Goal: Task Accomplishment & Management: Complete application form

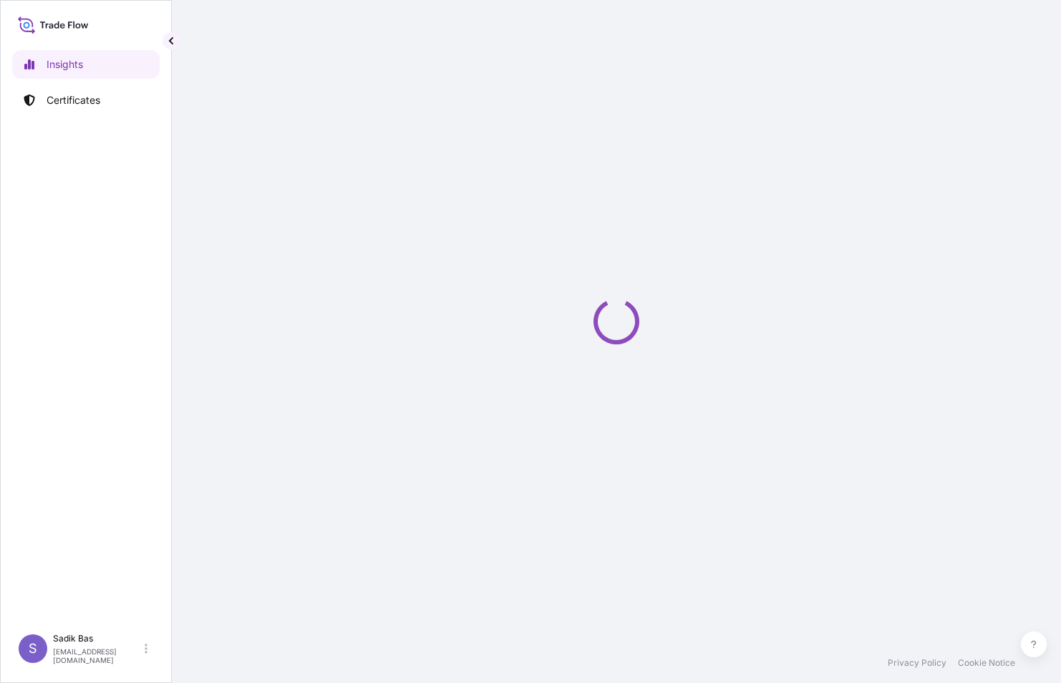
select select "2025"
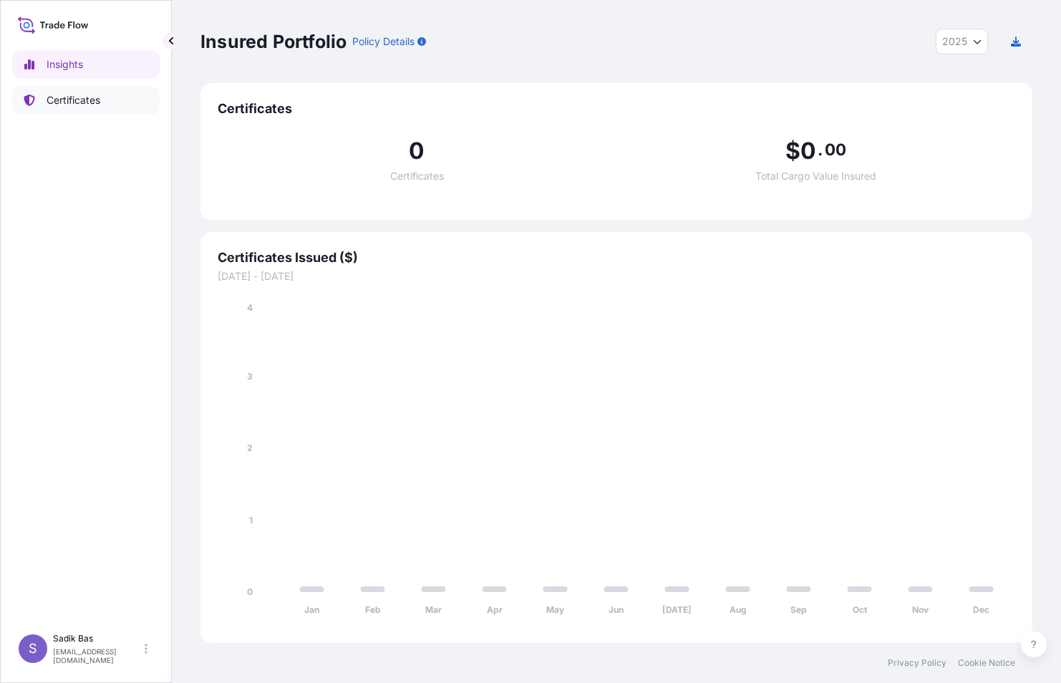
click at [74, 102] on p "Certificates" at bounding box center [74, 100] width 54 height 14
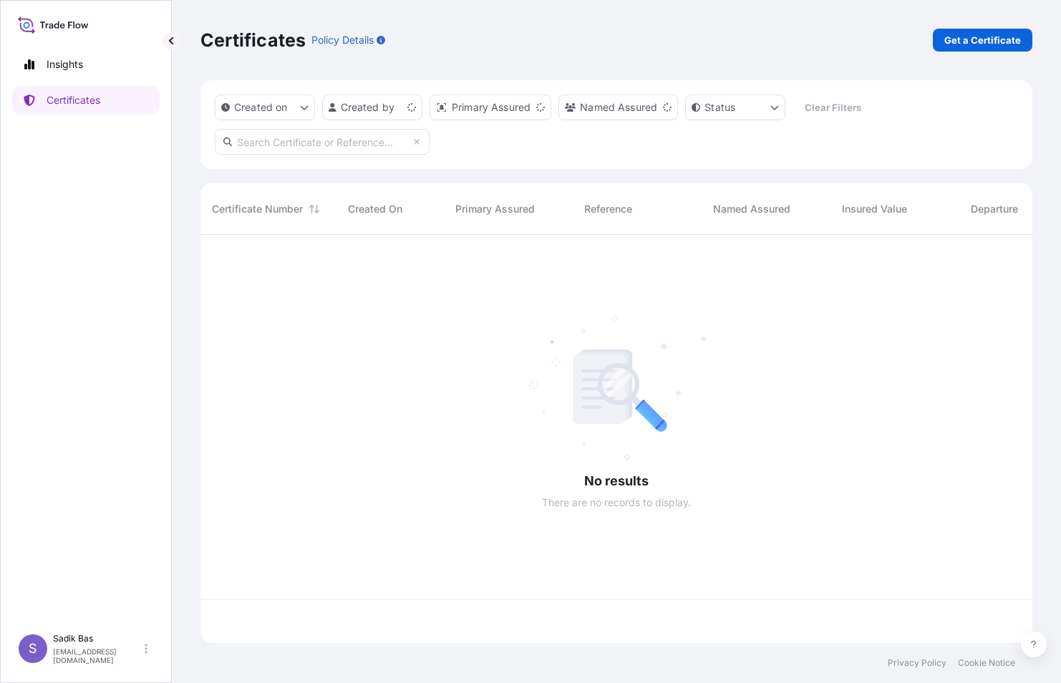
scroll to position [405, 821]
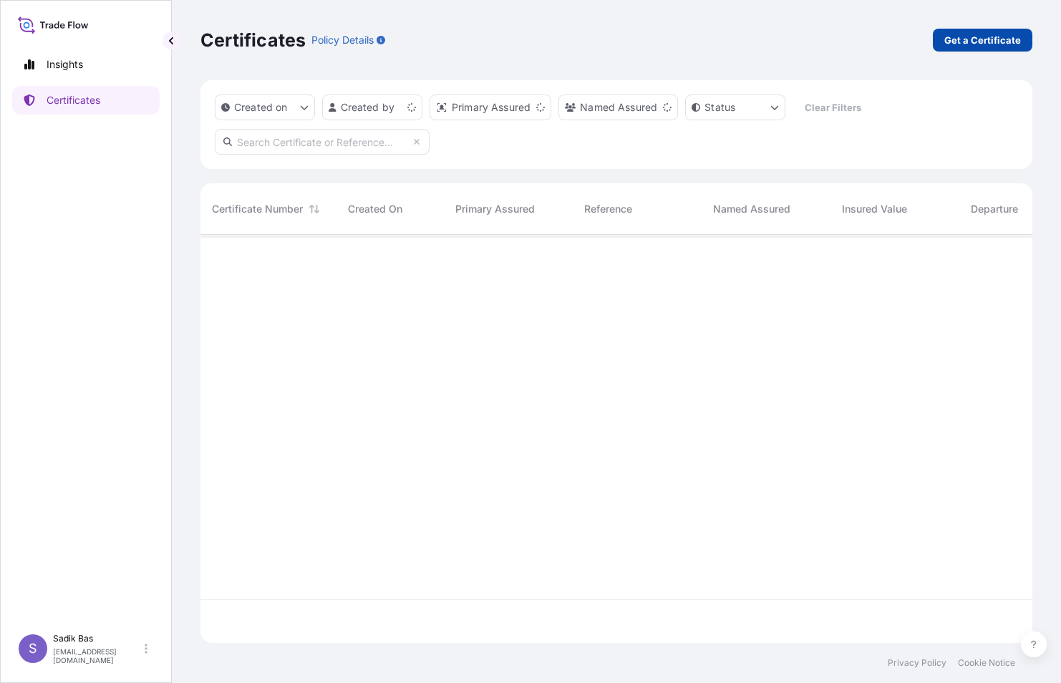
click at [983, 38] on p "Get a Certificate" at bounding box center [982, 40] width 77 height 14
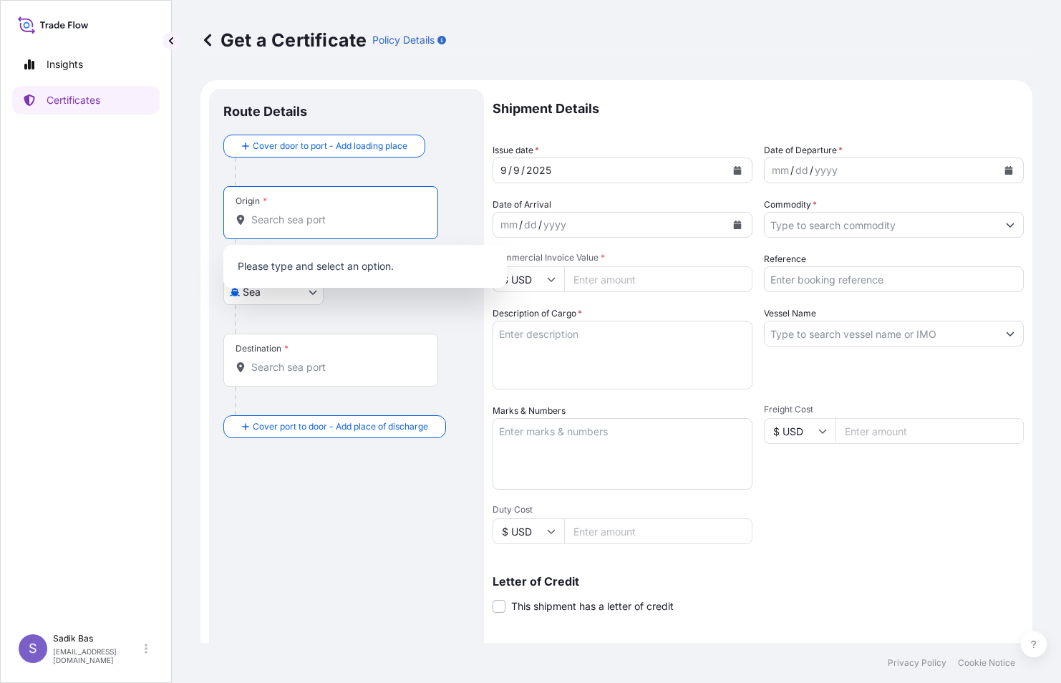
click at [263, 214] on input "Origin *" at bounding box center [335, 220] width 169 height 14
click at [312, 296] on body "0 options available. Insights Certificates S Sadik Bas [EMAIL_ADDRESS][DOMAIN_N…" at bounding box center [530, 341] width 1061 height 683
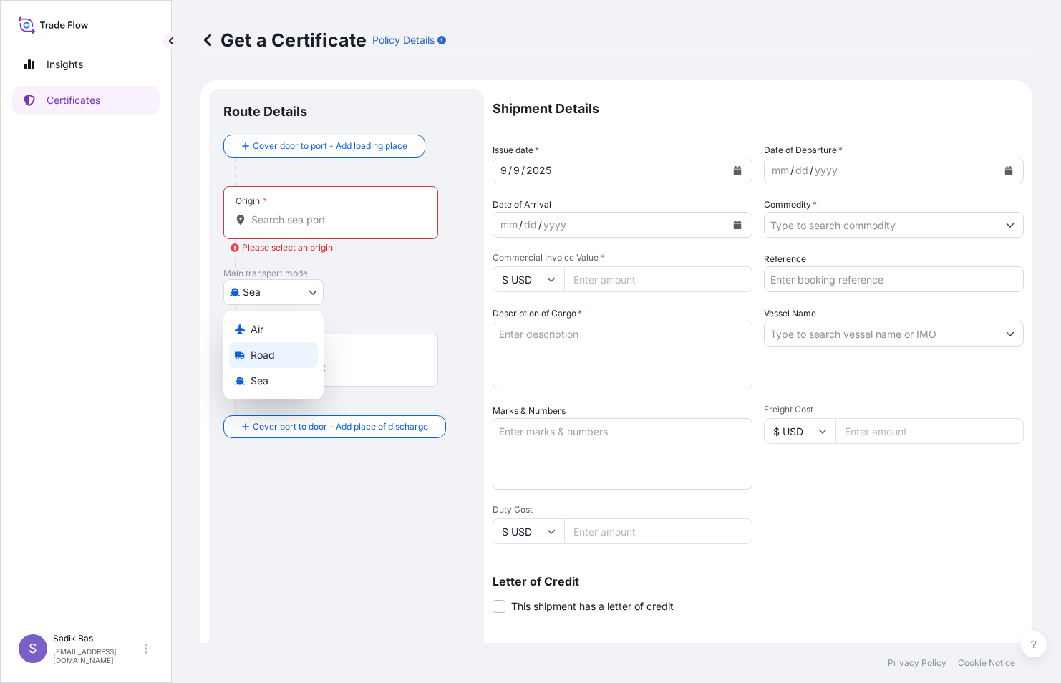
click at [267, 356] on span "Road" at bounding box center [263, 355] width 24 height 14
select select "Road"
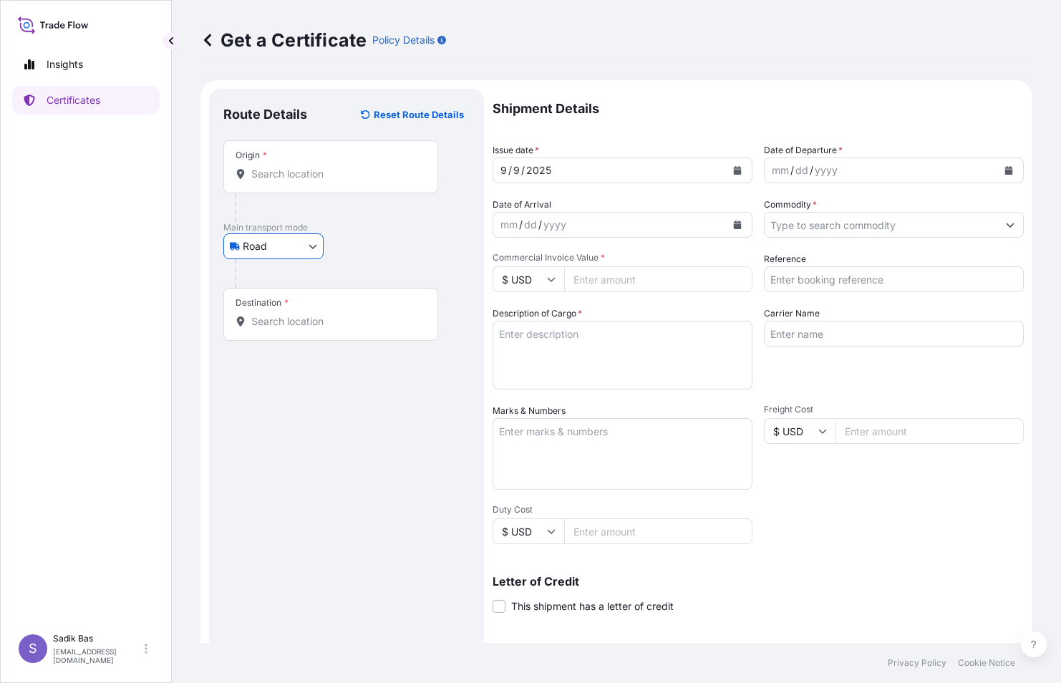
click at [306, 153] on div "Origin *" at bounding box center [330, 166] width 215 height 53
click at [306, 167] on input "Origin *" at bounding box center [335, 174] width 169 height 14
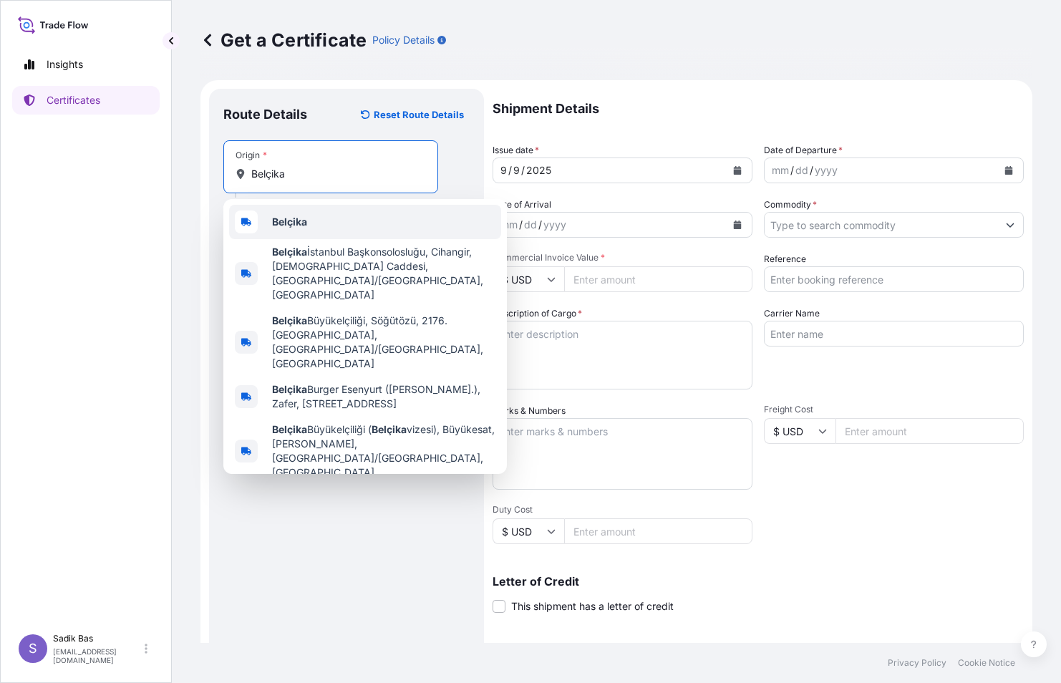
click at [284, 228] on span "Belçika" at bounding box center [289, 222] width 35 height 14
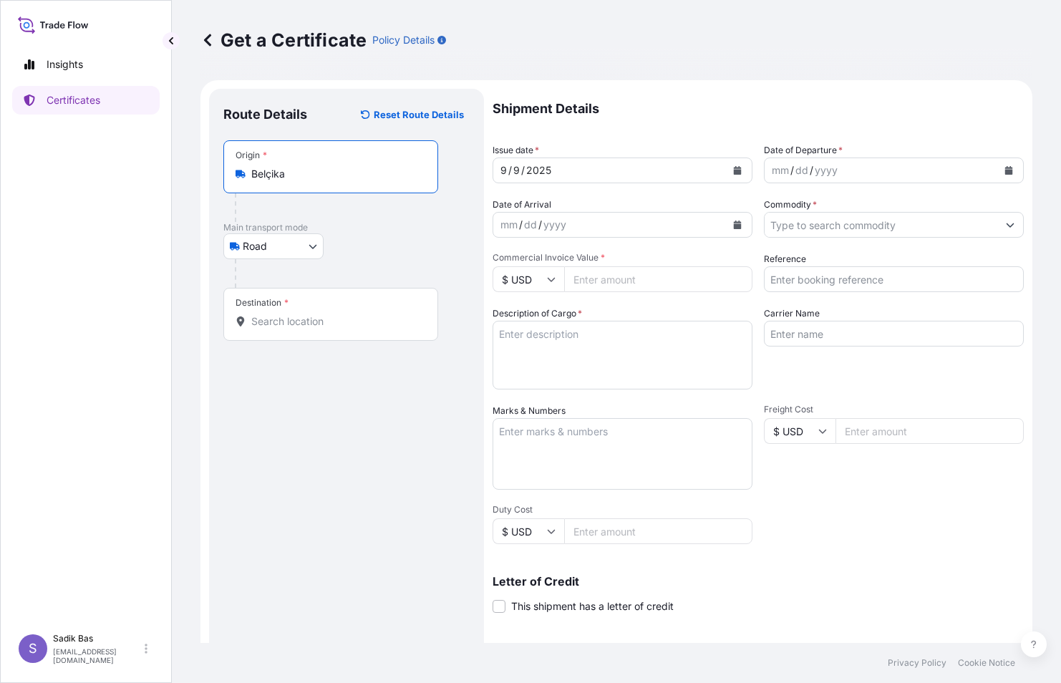
type input "Belçika"
click at [290, 327] on div "Destination *" at bounding box center [330, 314] width 215 height 53
click at [290, 327] on input "Destination *" at bounding box center [335, 321] width 169 height 14
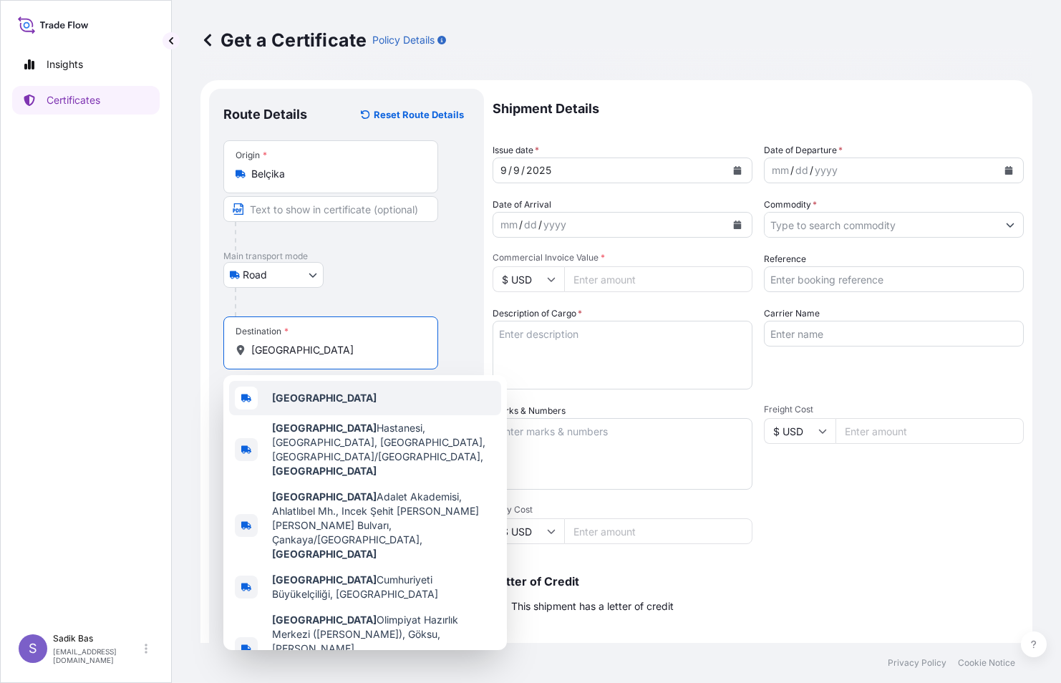
click at [308, 396] on b "[GEOGRAPHIC_DATA]" at bounding box center [324, 398] width 105 height 12
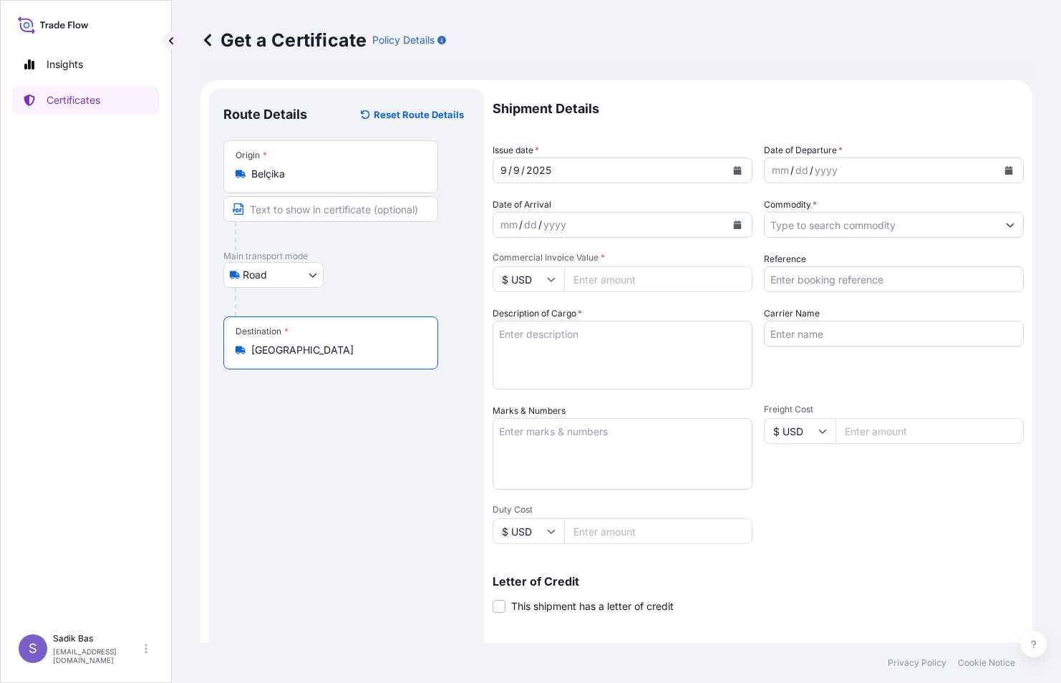
type input "[GEOGRAPHIC_DATA]"
click at [681, 169] on div "[DATE]" at bounding box center [609, 171] width 233 height 26
click at [634, 221] on div "mm / dd / yyyy" at bounding box center [609, 225] width 233 height 26
click at [872, 165] on div "mm / dd / yyyy" at bounding box center [881, 171] width 233 height 26
click at [734, 226] on icon "Calendar" at bounding box center [738, 225] width 8 height 9
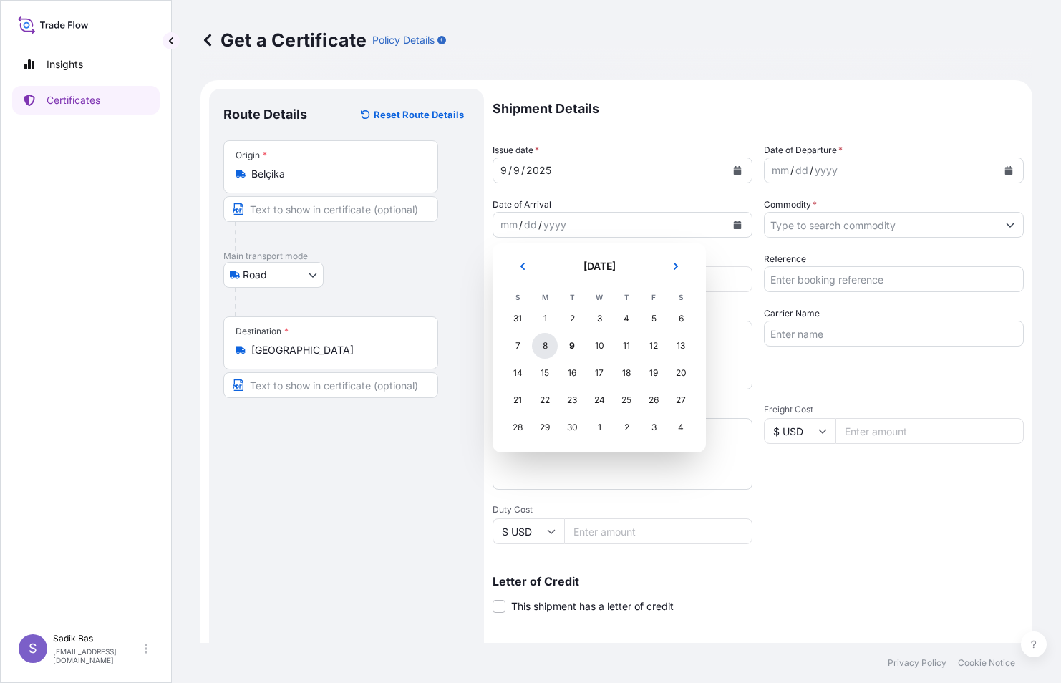
click at [548, 347] on div "8" at bounding box center [545, 346] width 26 height 26
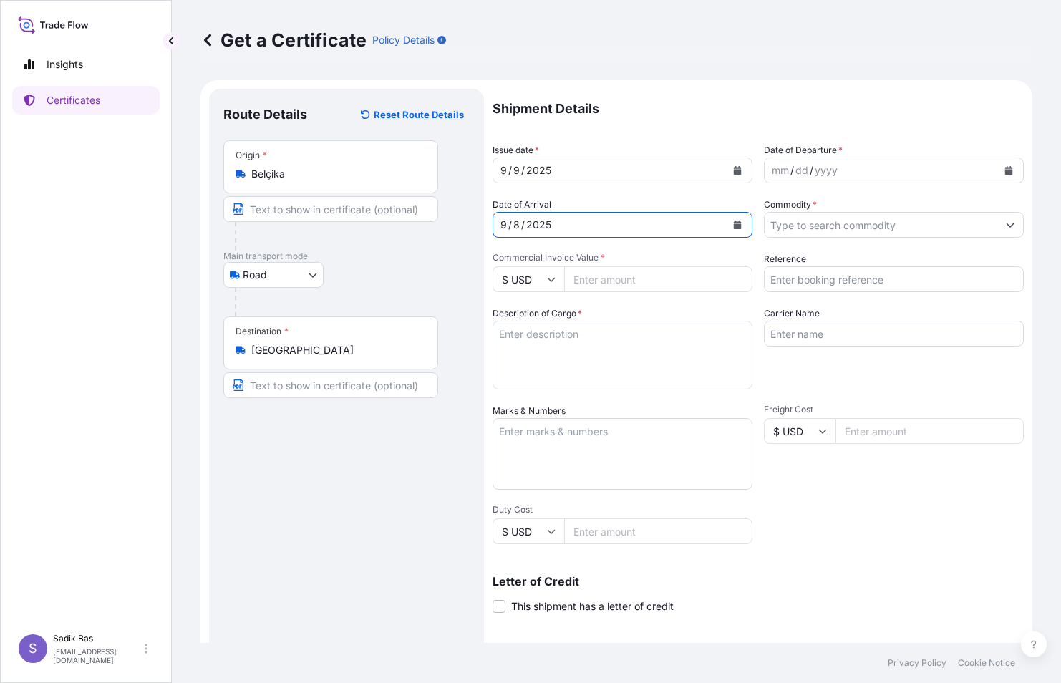
drag, startPoint x: 914, startPoint y: 228, endPoint x: 1025, endPoint y: 213, distance: 112.8
click at [914, 228] on input "Commodity *" at bounding box center [881, 225] width 233 height 26
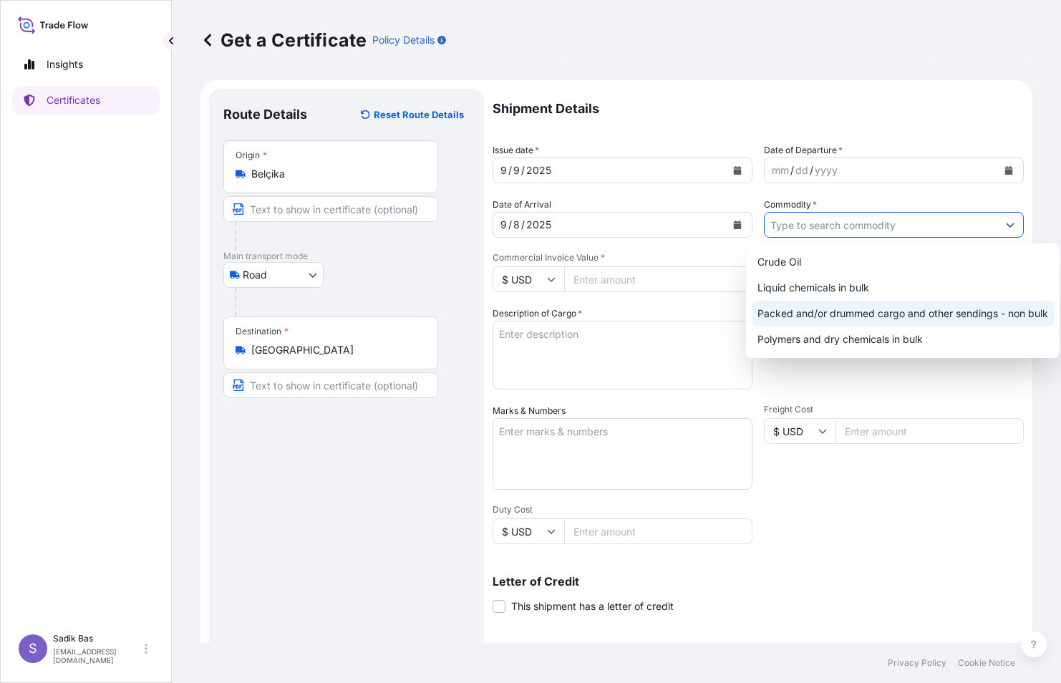
click at [846, 312] on div "Packed and/or drummed cargo and other sendings - non bulk" at bounding box center [903, 314] width 302 height 26
type input "Packed and/or drummed cargo and other sendings - non bulk"
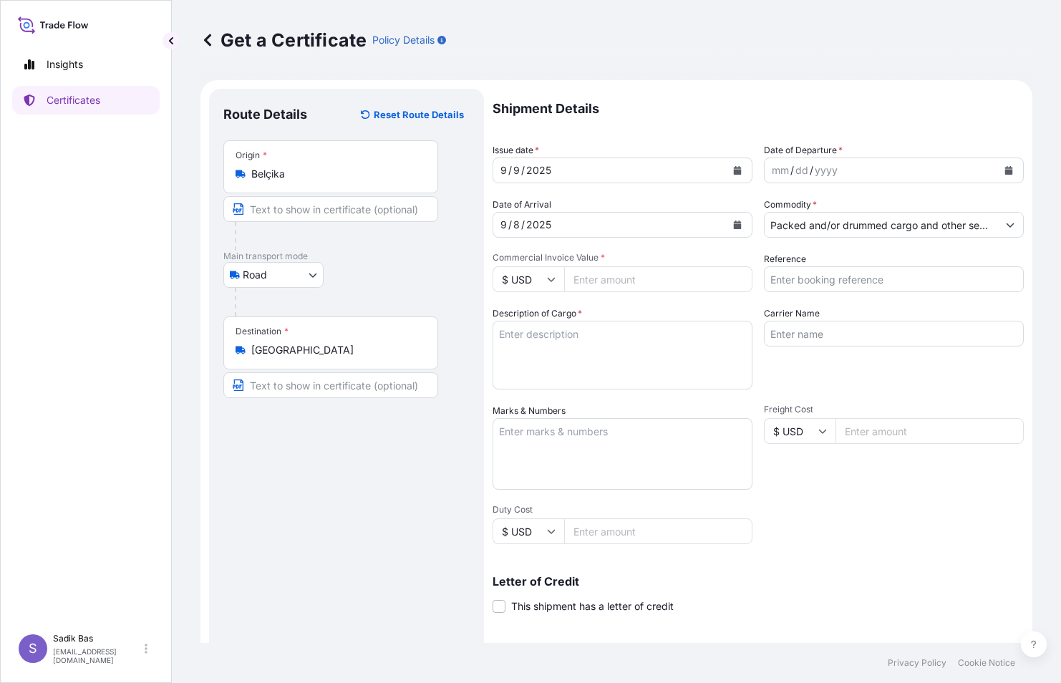
click at [595, 278] on input "Commercial Invoice Value *" at bounding box center [658, 279] width 188 height 26
drag, startPoint x: 508, startPoint y: 338, endPoint x: 1051, endPoint y: 269, distance: 547.8
click at [509, 338] on textarea "Description of Cargo *" at bounding box center [623, 355] width 260 height 69
click at [604, 332] on textarea "59 KAP / Poliçe No:" at bounding box center [623, 355] width 260 height 69
paste textarea "572025127"
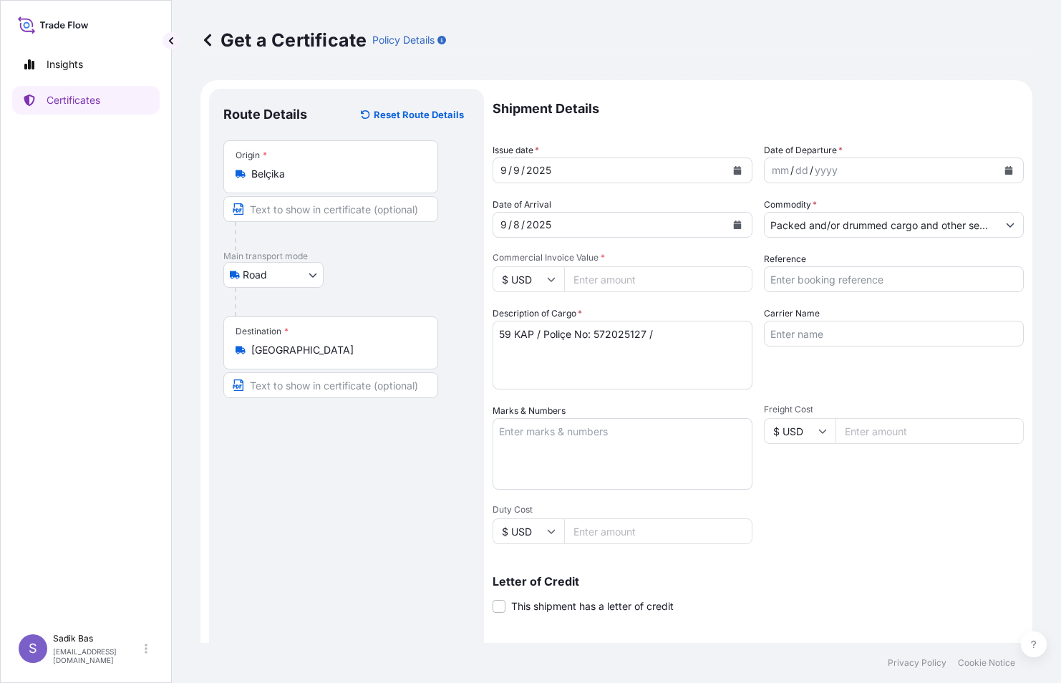
click at [672, 333] on textarea "59 KAP / Poliçe No: 572025127 /" at bounding box center [623, 355] width 260 height 69
click at [536, 333] on textarea "59 KAP / Poliçe No: 572025127 / Prim Tutarı : 500 Tl" at bounding box center [623, 355] width 260 height 69
type textarea "59 KAP/Poliçe No:572025127/Prim Tutarı : 500 Tl"
drag, startPoint x: 845, startPoint y: 273, endPoint x: 848, endPoint y: 285, distance: 12.7
click at [845, 273] on input "Reference" at bounding box center [894, 279] width 260 height 26
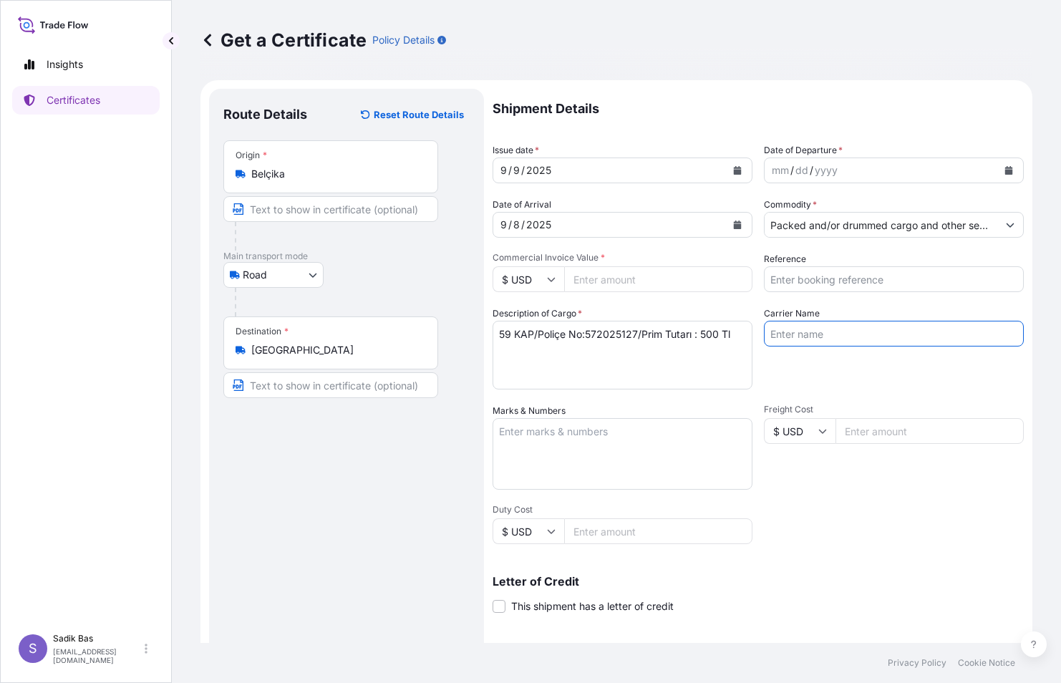
click at [773, 339] on input "Carrier Name" at bounding box center [894, 334] width 260 height 26
type input "81 AEY 629"
click at [522, 444] on textarea "Marks & Numbers" at bounding box center [623, 454] width 260 height 72
click at [553, 282] on icon at bounding box center [551, 279] width 9 height 9
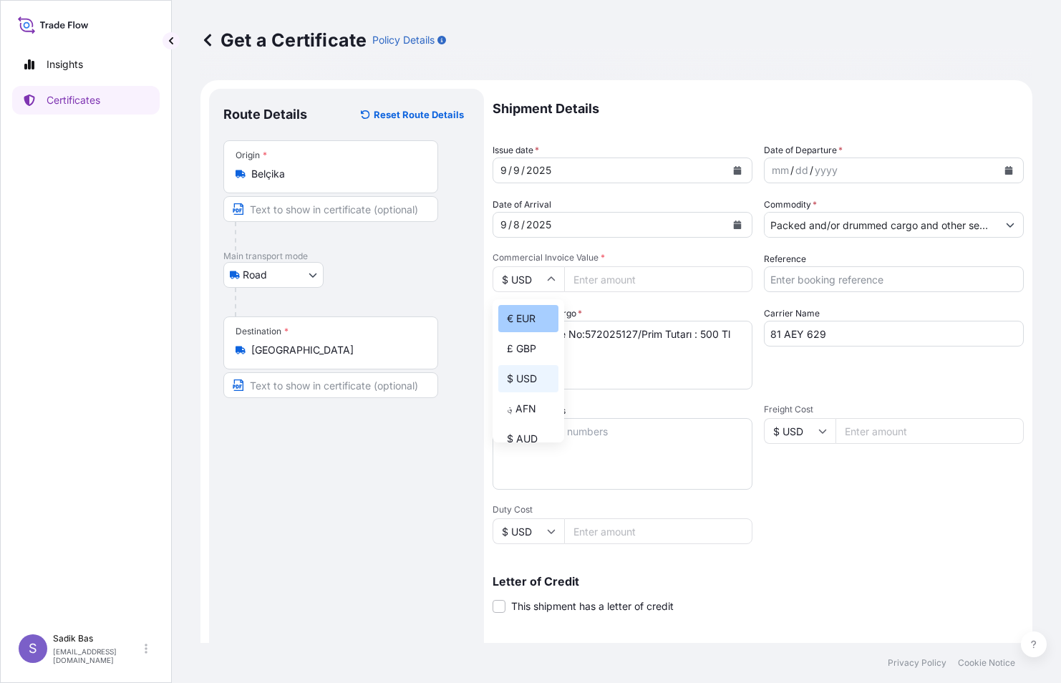
click at [526, 319] on div "€ EUR" at bounding box center [528, 318] width 60 height 27
type input "€ EUR"
click at [664, 453] on textarea "Marks & Numbers" at bounding box center [623, 454] width 260 height 72
click at [607, 282] on input "Commercial Invoice Value *" at bounding box center [658, 279] width 188 height 26
type input "5563.69"
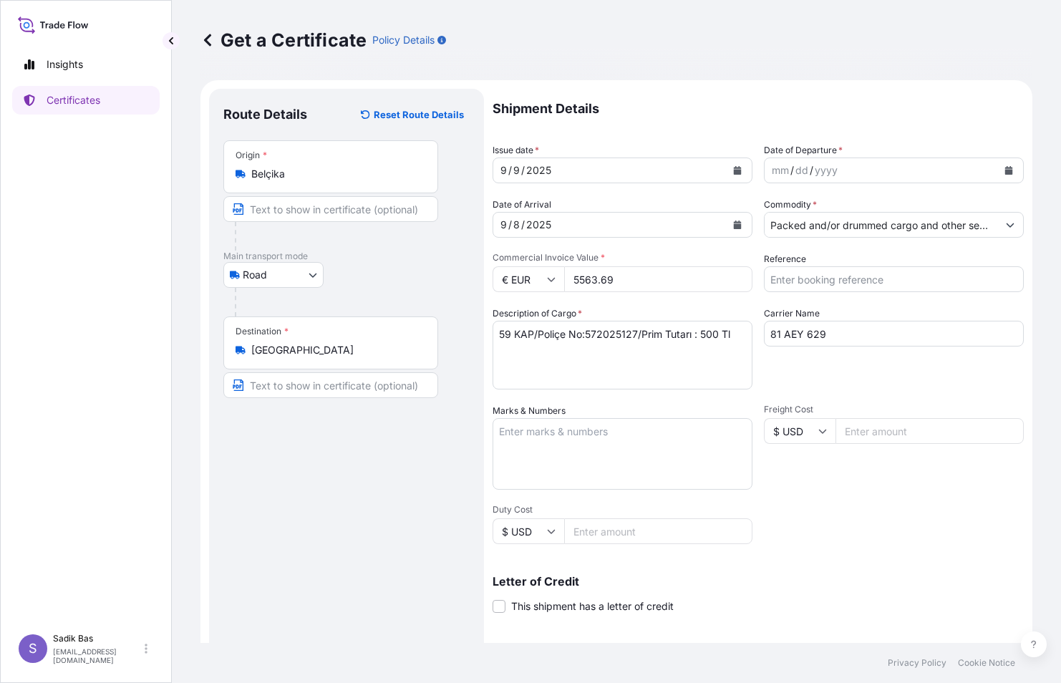
click at [454, 438] on div "Route Details Reset Route Details Place of loading Road / [GEOGRAPHIC_DATA] / I…" at bounding box center [346, 450] width 246 height 694
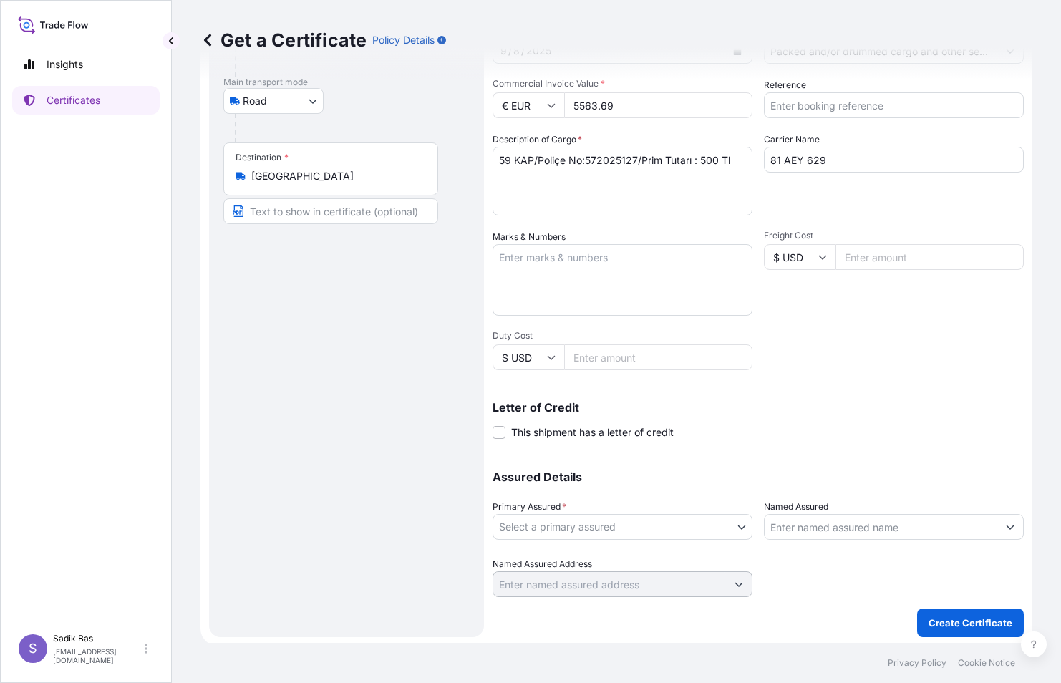
scroll to position [177, 0]
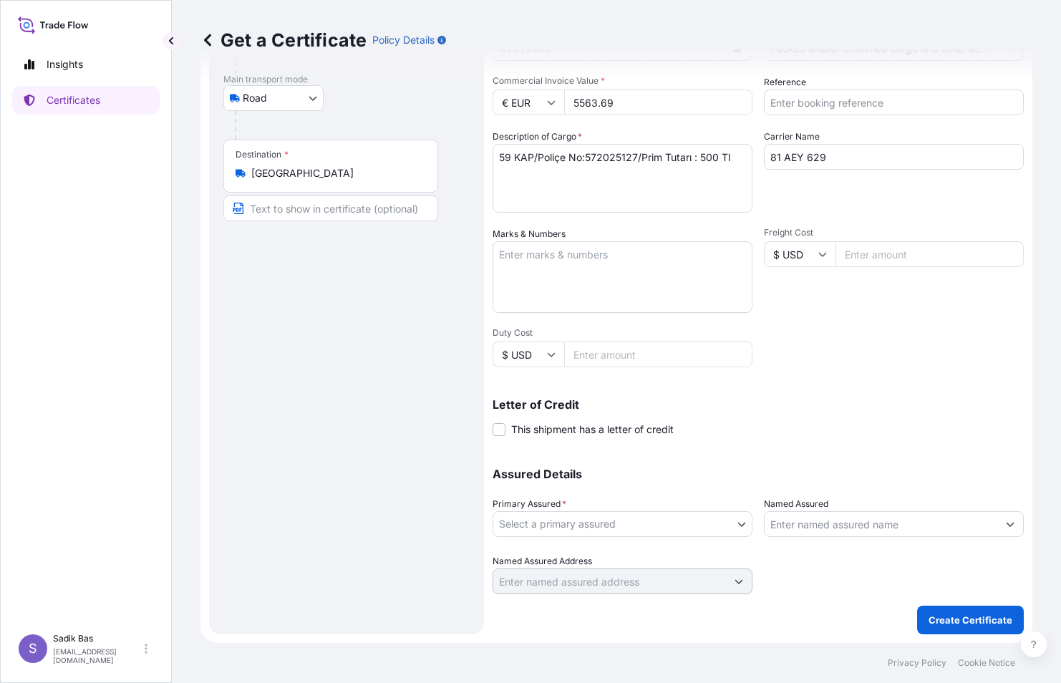
click at [833, 95] on input "Reference" at bounding box center [894, 103] width 260 height 26
paste input "4900882747"
paste input "4900885510"
paste input "4900876653"
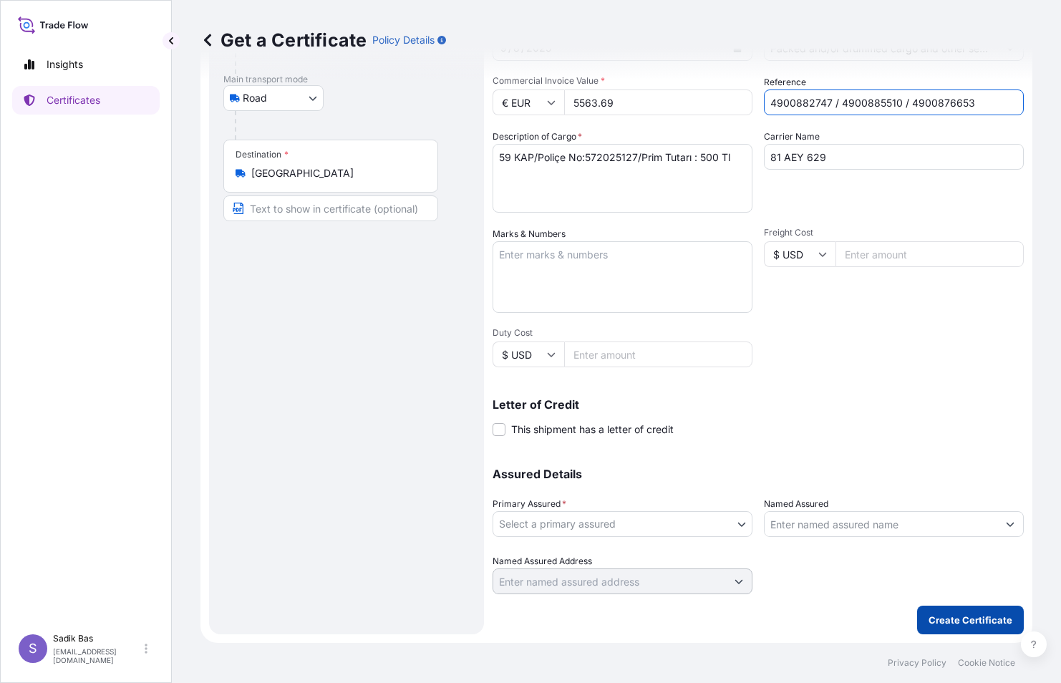
type input "4900882747 / 4900885510 / 4900876653"
click at [966, 621] on p "Create Certificate" at bounding box center [971, 620] width 84 height 14
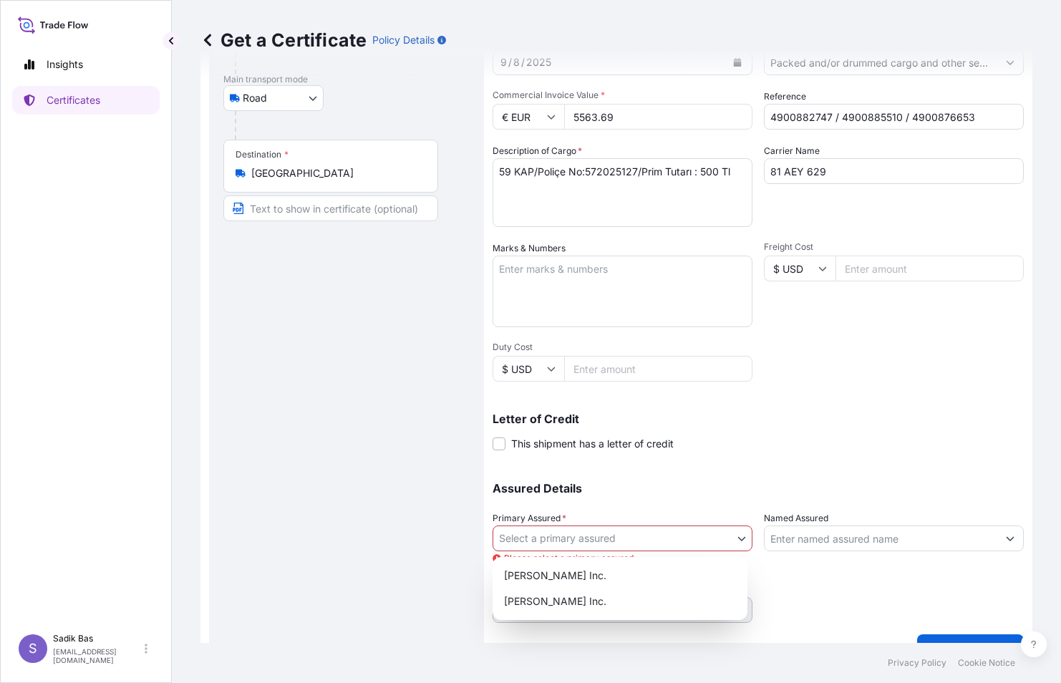
click at [738, 538] on body "Insights Certificates S Sadik Bas [EMAIL_ADDRESS][DOMAIN_NAME] Get a Certificat…" at bounding box center [530, 341] width 1061 height 683
click at [590, 570] on div "[PERSON_NAME] Inc." at bounding box center [619, 576] width 243 height 26
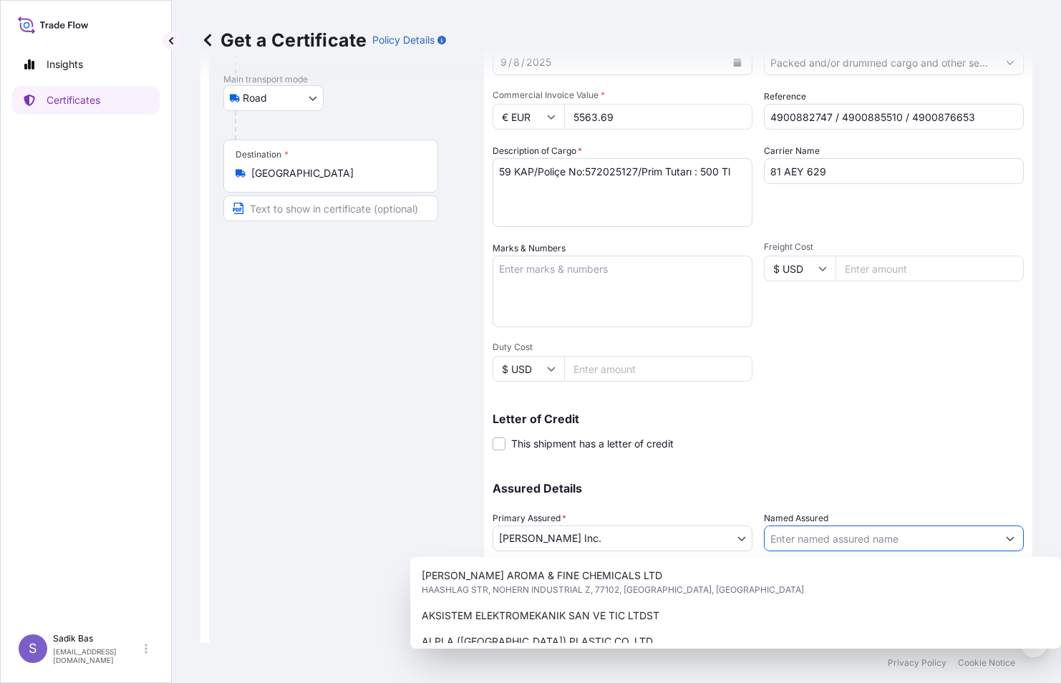
click at [871, 532] on input "Named Assured" at bounding box center [881, 539] width 233 height 26
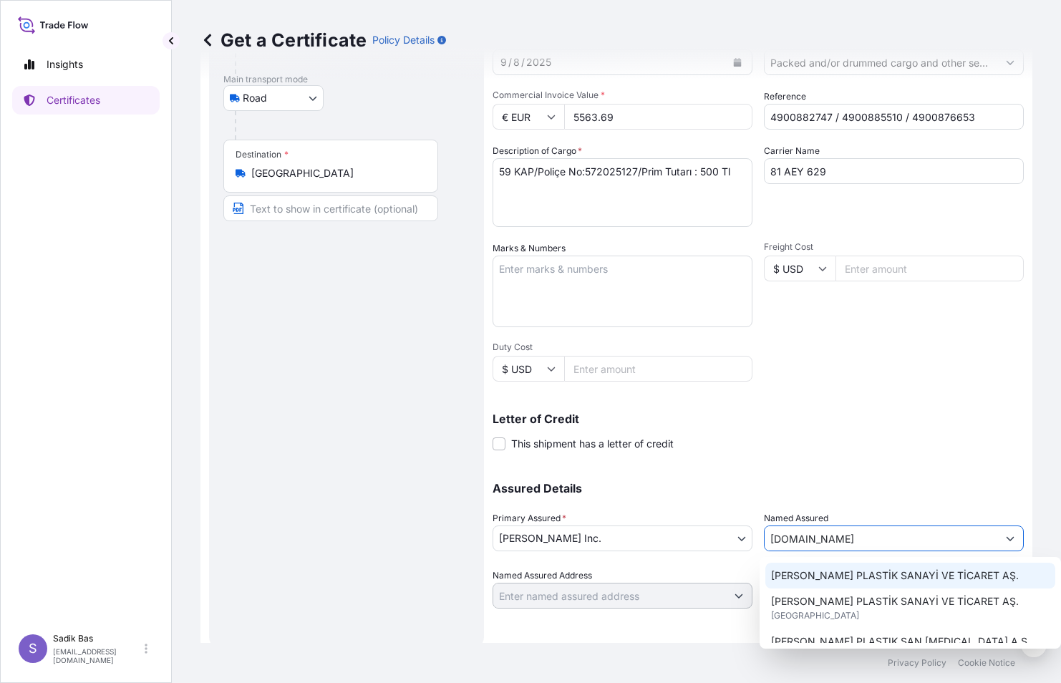
click at [889, 574] on span "[PERSON_NAME] PLASTİK SANAYİ VE TİCARET AŞ." at bounding box center [895, 576] width 248 height 14
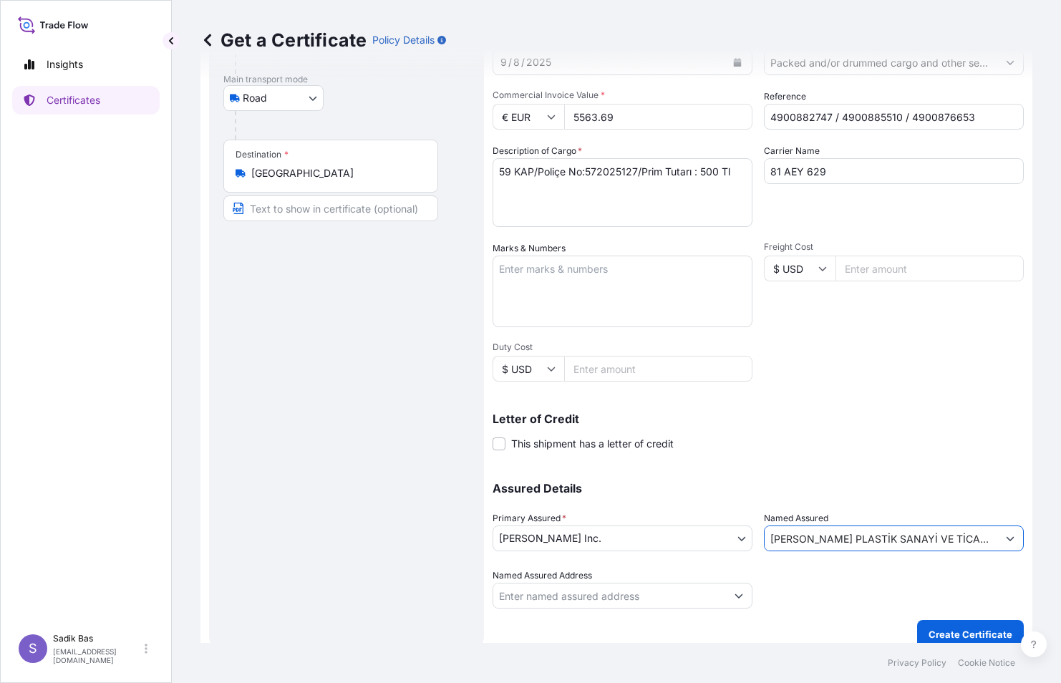
scroll to position [191, 0]
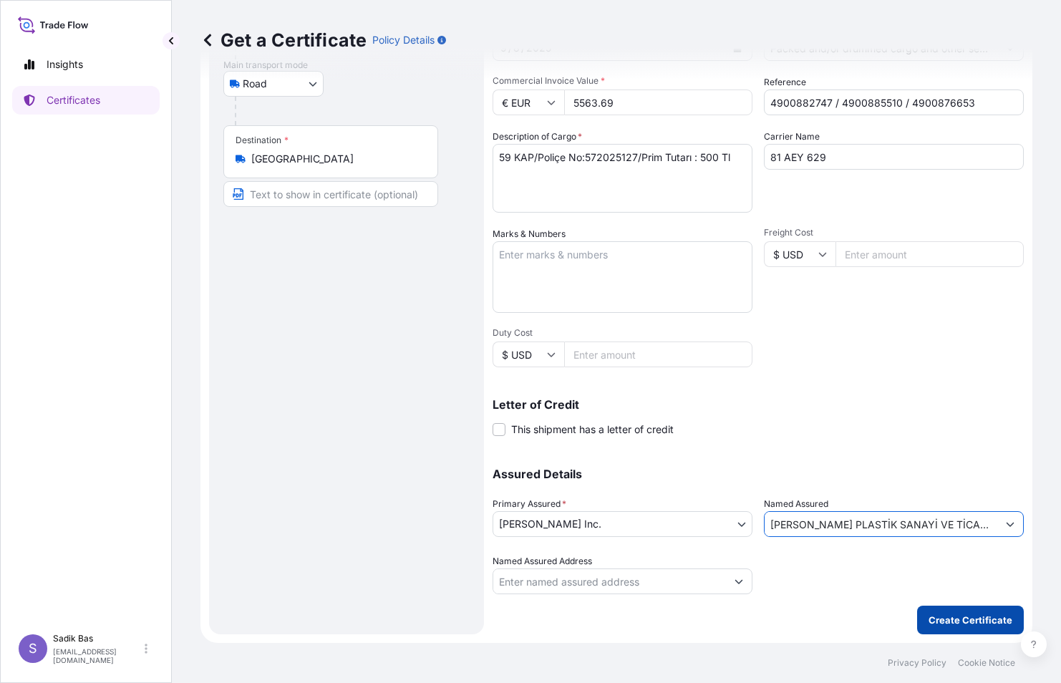
type input "[PERSON_NAME] PLASTİK SANAYİ VE TİCARET AŞ."
click at [970, 615] on p "Create Certificate" at bounding box center [971, 620] width 84 height 14
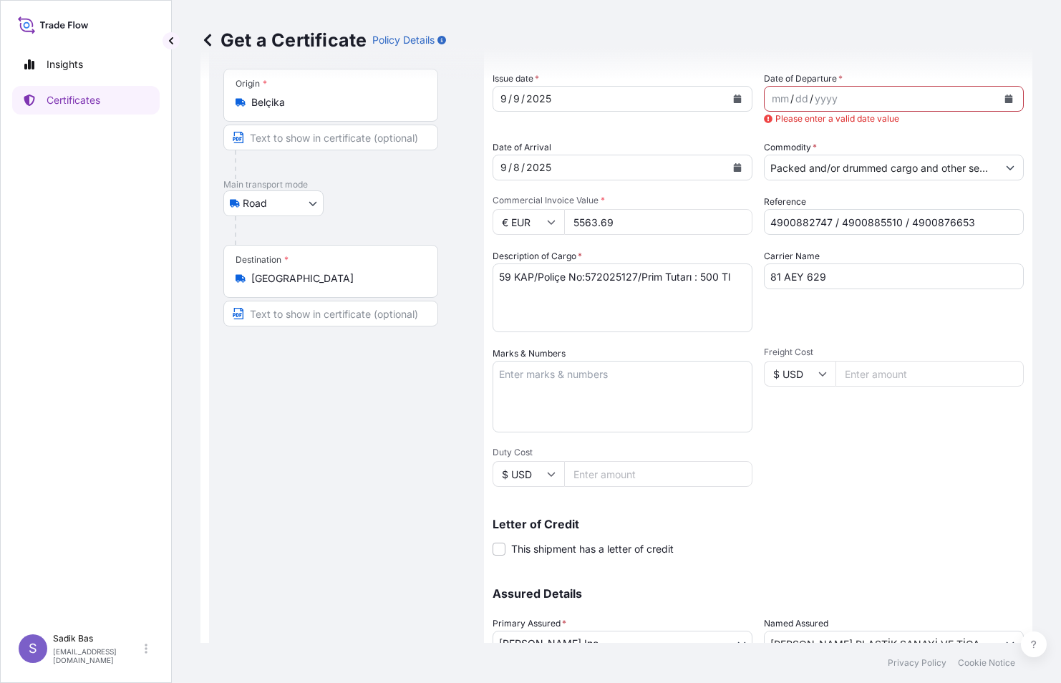
scroll to position [0, 0]
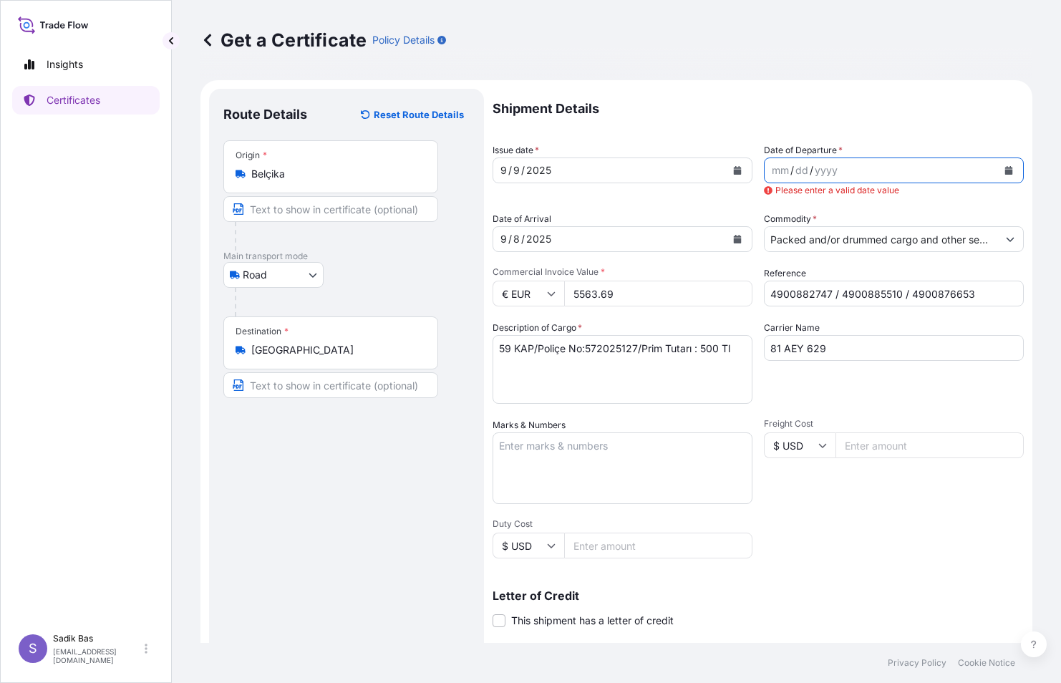
click at [1005, 167] on icon "Calendar" at bounding box center [1009, 170] width 9 height 9
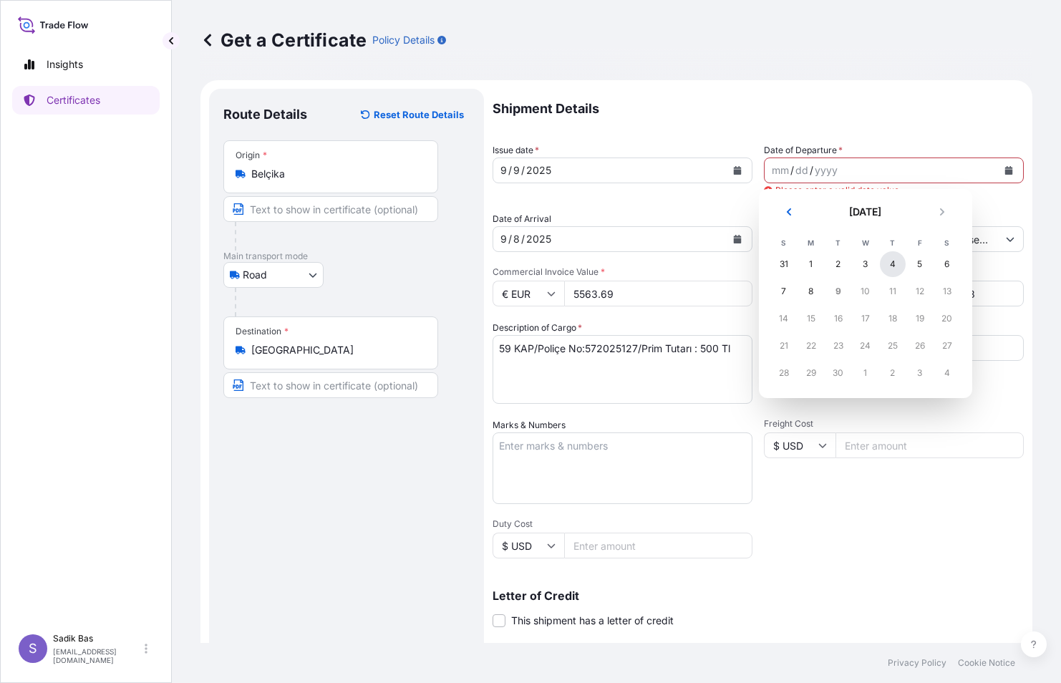
click at [898, 266] on div "4" at bounding box center [893, 264] width 26 height 26
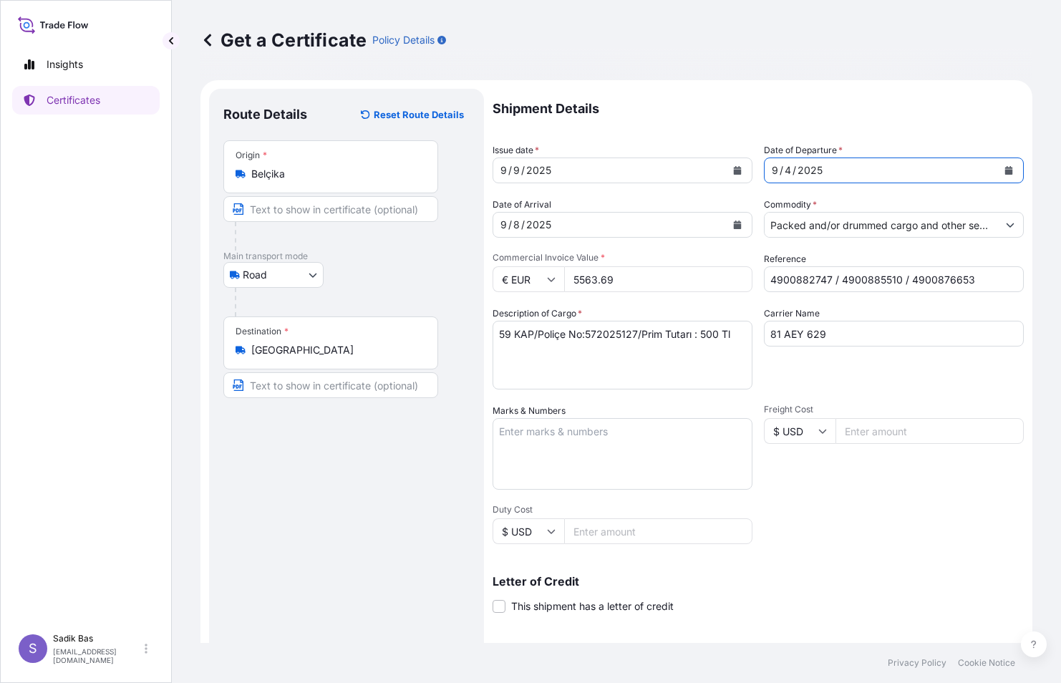
click at [915, 528] on div "Shipment Details Issue date * [DATE] Date of Departure * [DATE] Date of Arrival…" at bounding box center [758, 430] width 531 height 682
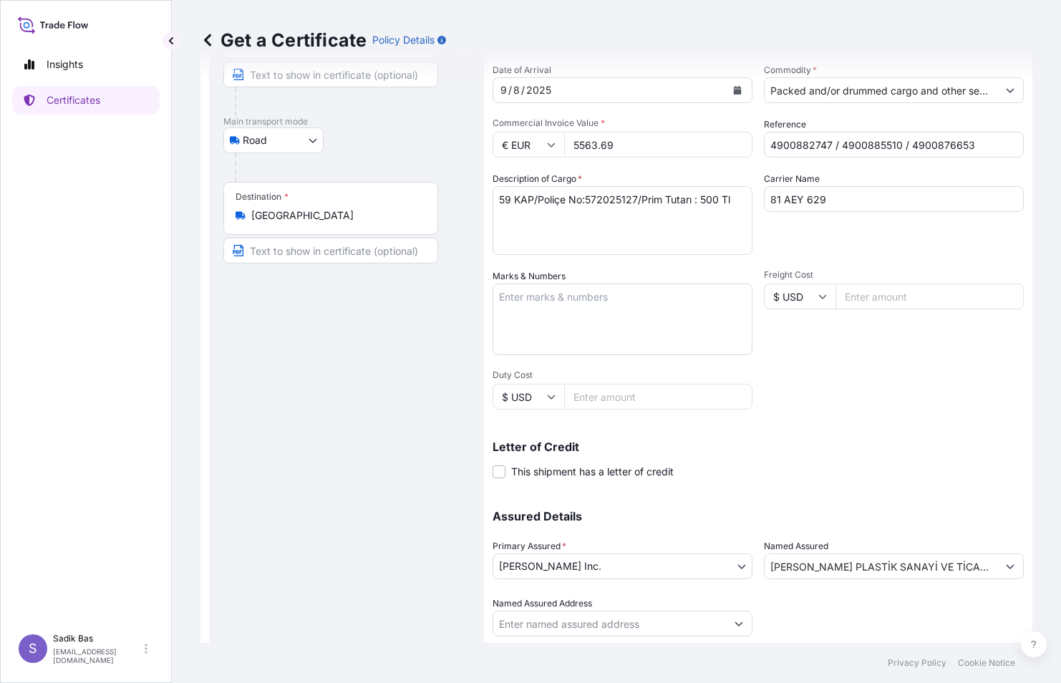
scroll to position [177, 0]
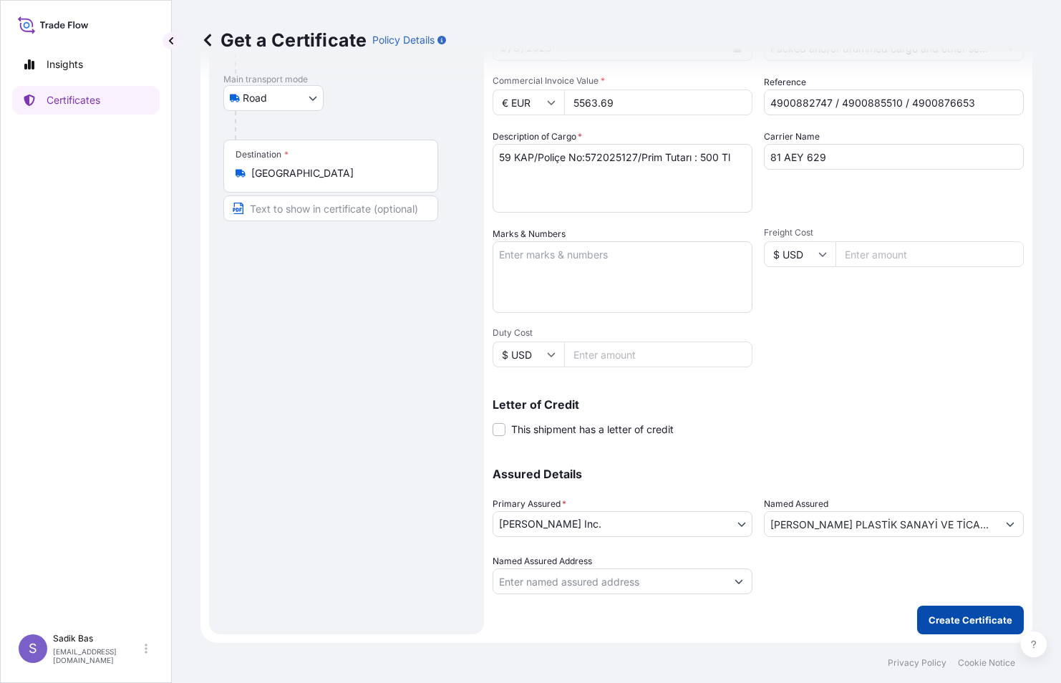
click at [963, 617] on p "Create Certificate" at bounding box center [971, 620] width 84 height 14
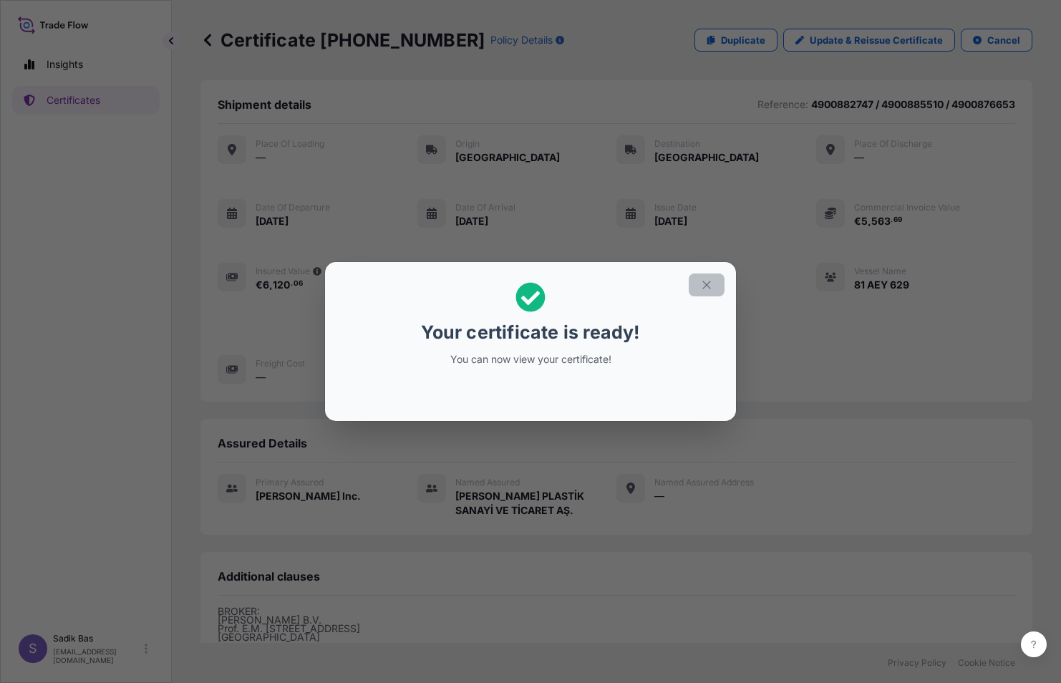
click at [710, 285] on icon "button" at bounding box center [706, 285] width 13 height 13
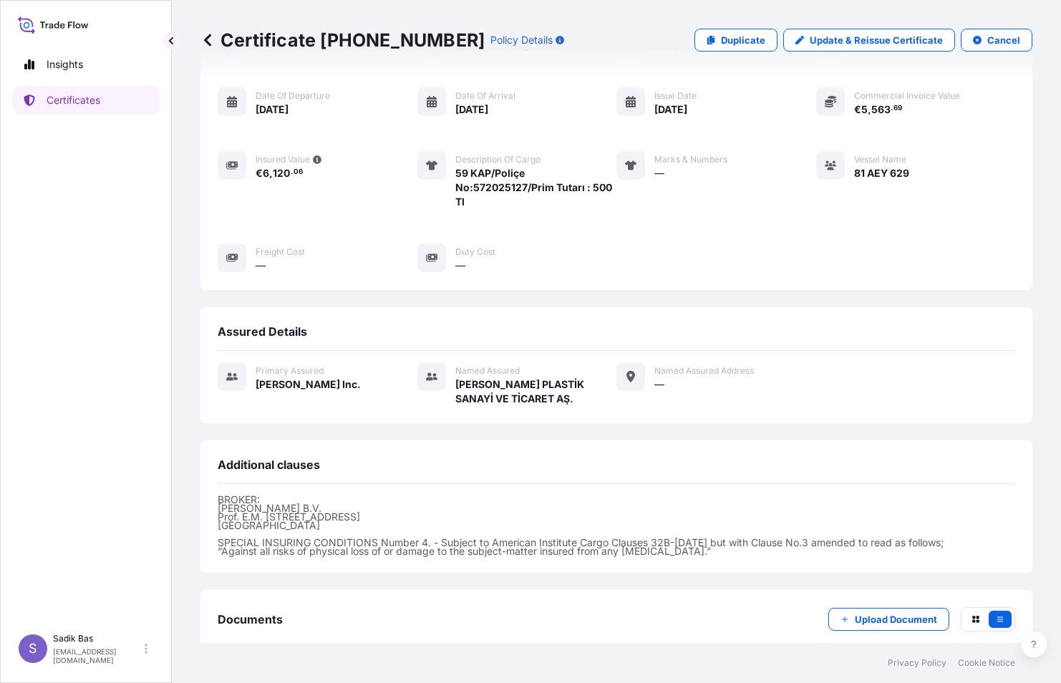
scroll to position [193, 0]
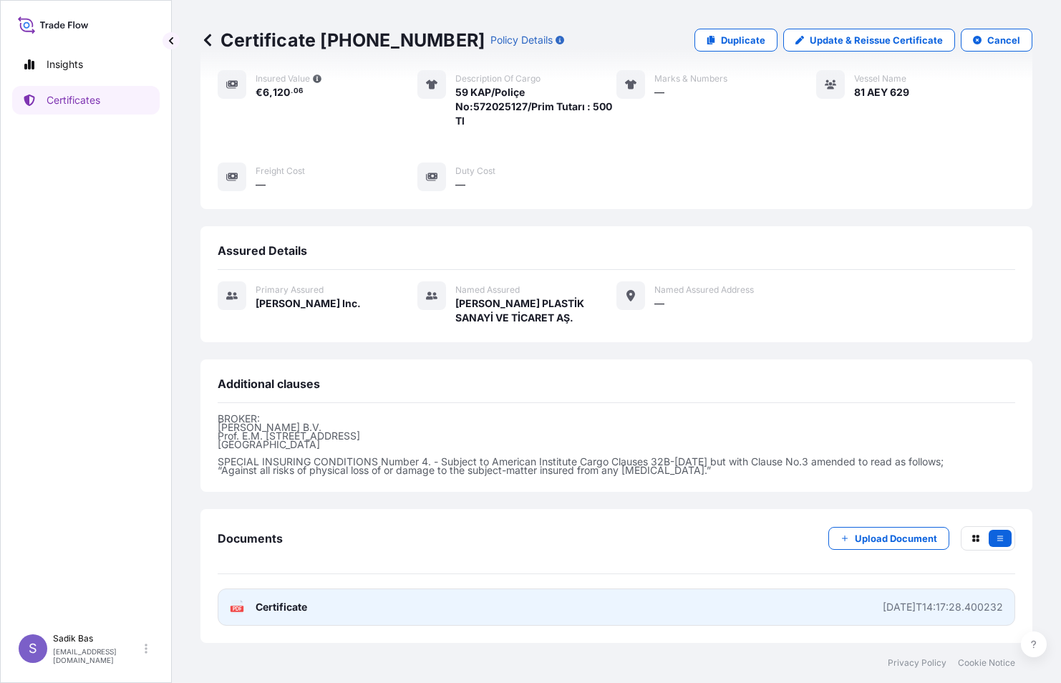
click at [239, 612] on icon at bounding box center [237, 607] width 12 height 14
